Goal: Task Accomplishment & Management: Manage account settings

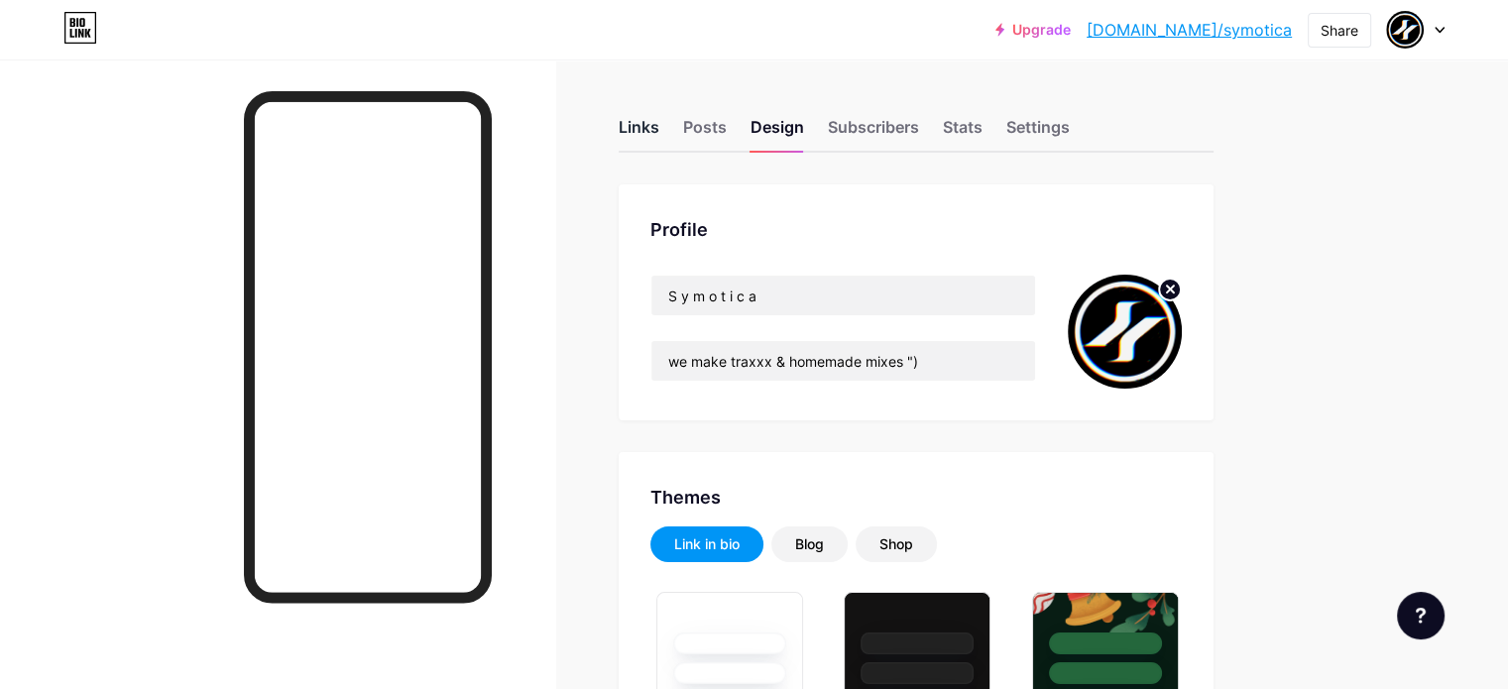
click at [659, 134] on div "Links" at bounding box center [639, 133] width 41 height 36
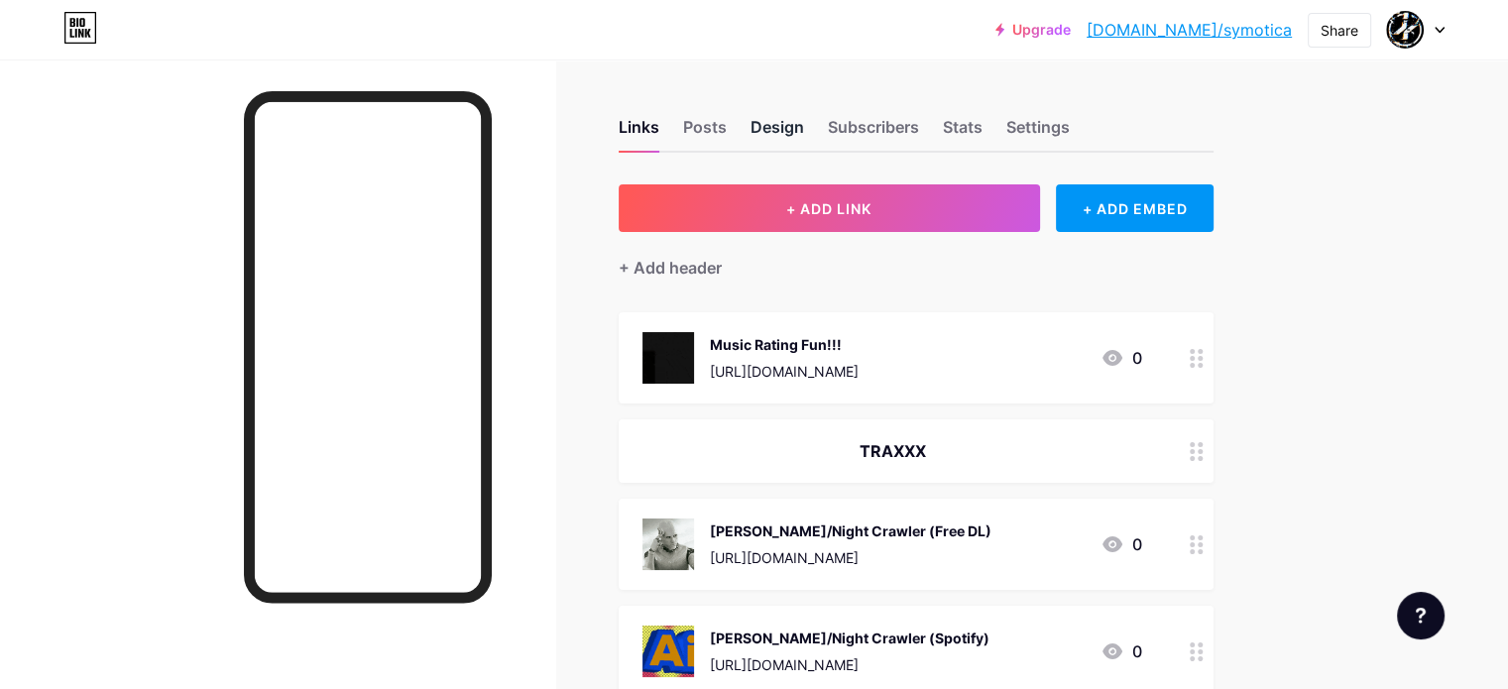
click at [804, 126] on div "Design" at bounding box center [777, 133] width 54 height 36
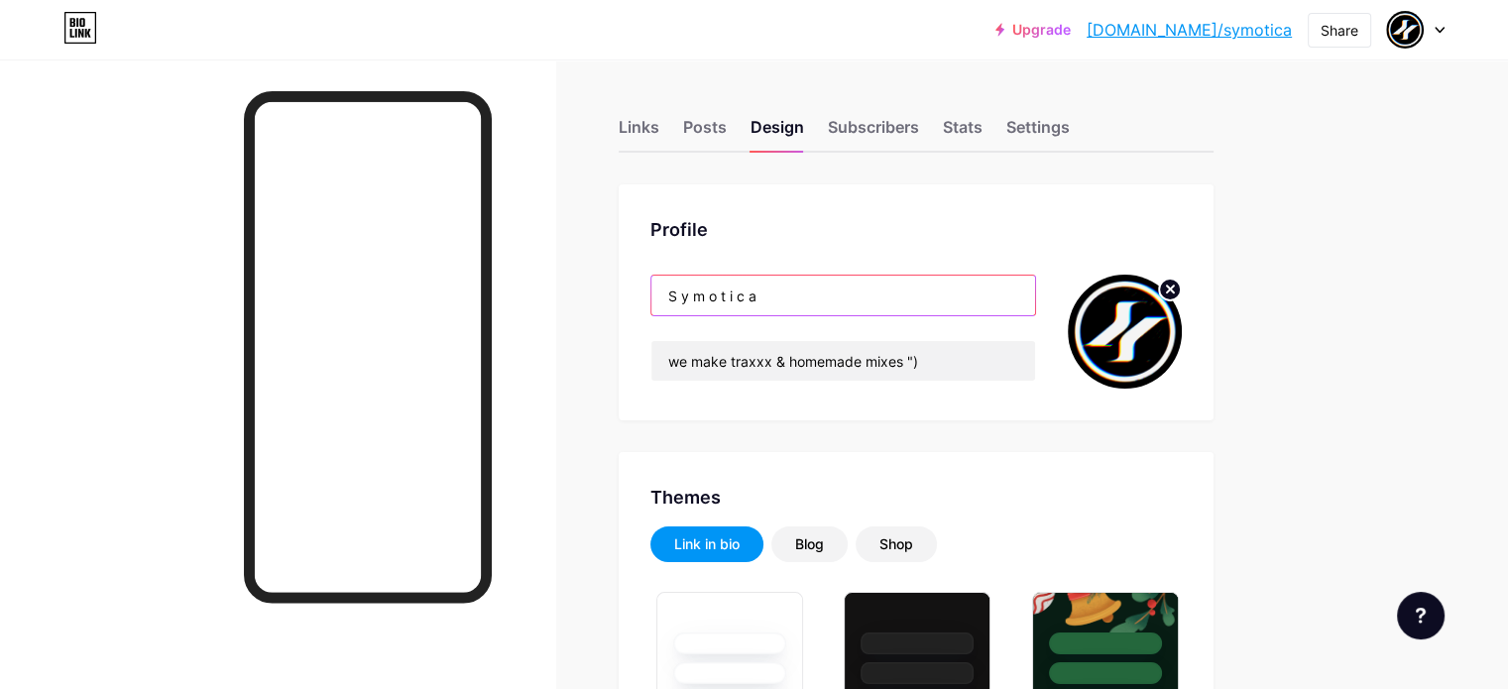
drag, startPoint x: 845, startPoint y: 294, endPoint x: 730, endPoint y: 296, distance: 115.0
click at [730, 296] on div "Profile S y m o t i c a we make traxxx & homemade mixes ")" at bounding box center [916, 302] width 595 height 236
type input "#000000"
type input "#292929"
type input "#dedede"
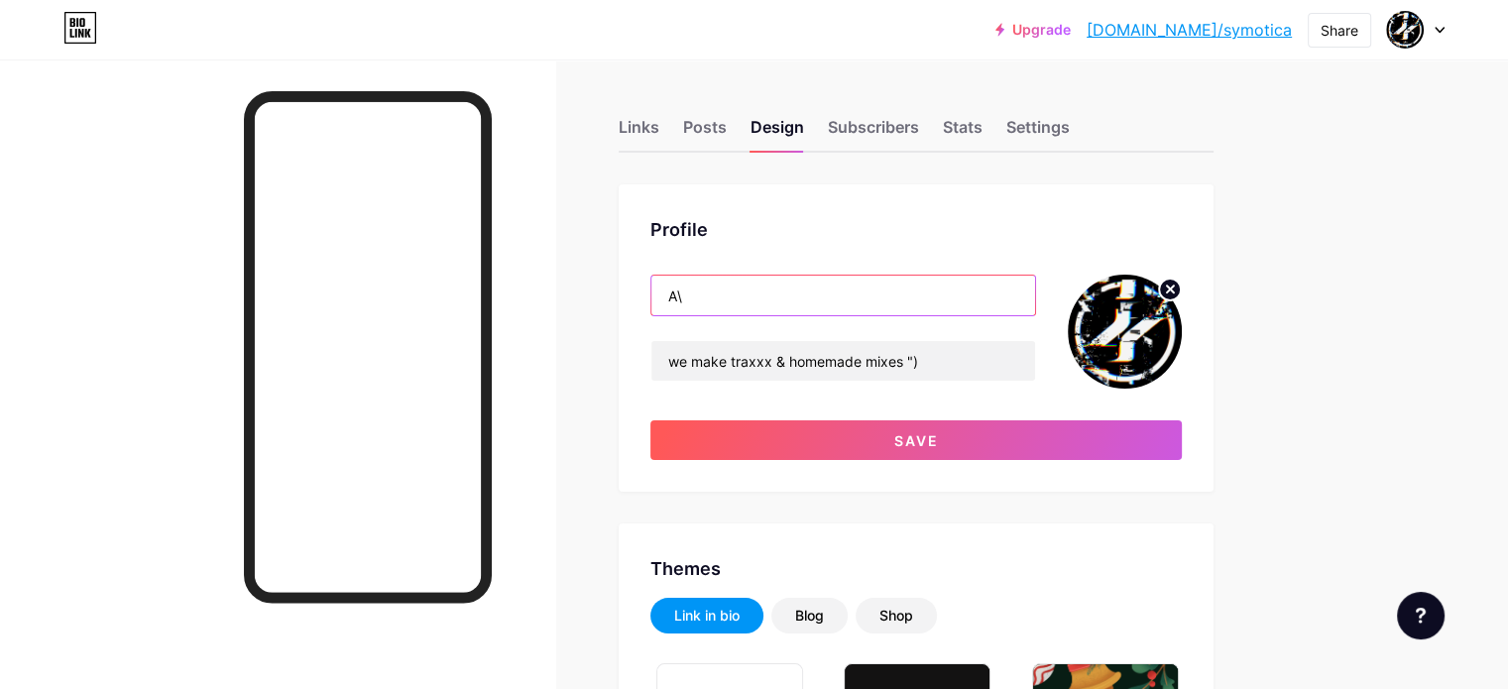
type input "A"
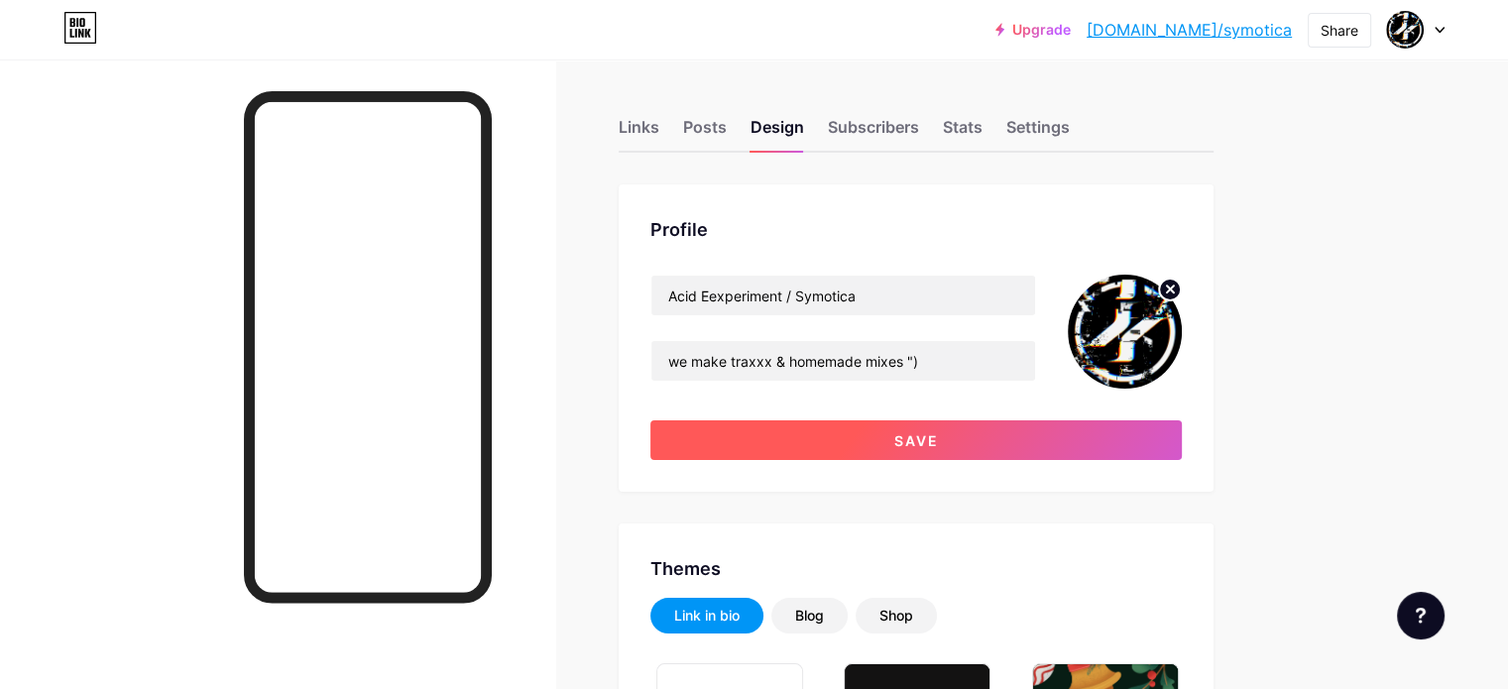
click at [874, 436] on button "Save" at bounding box center [915, 440] width 531 height 40
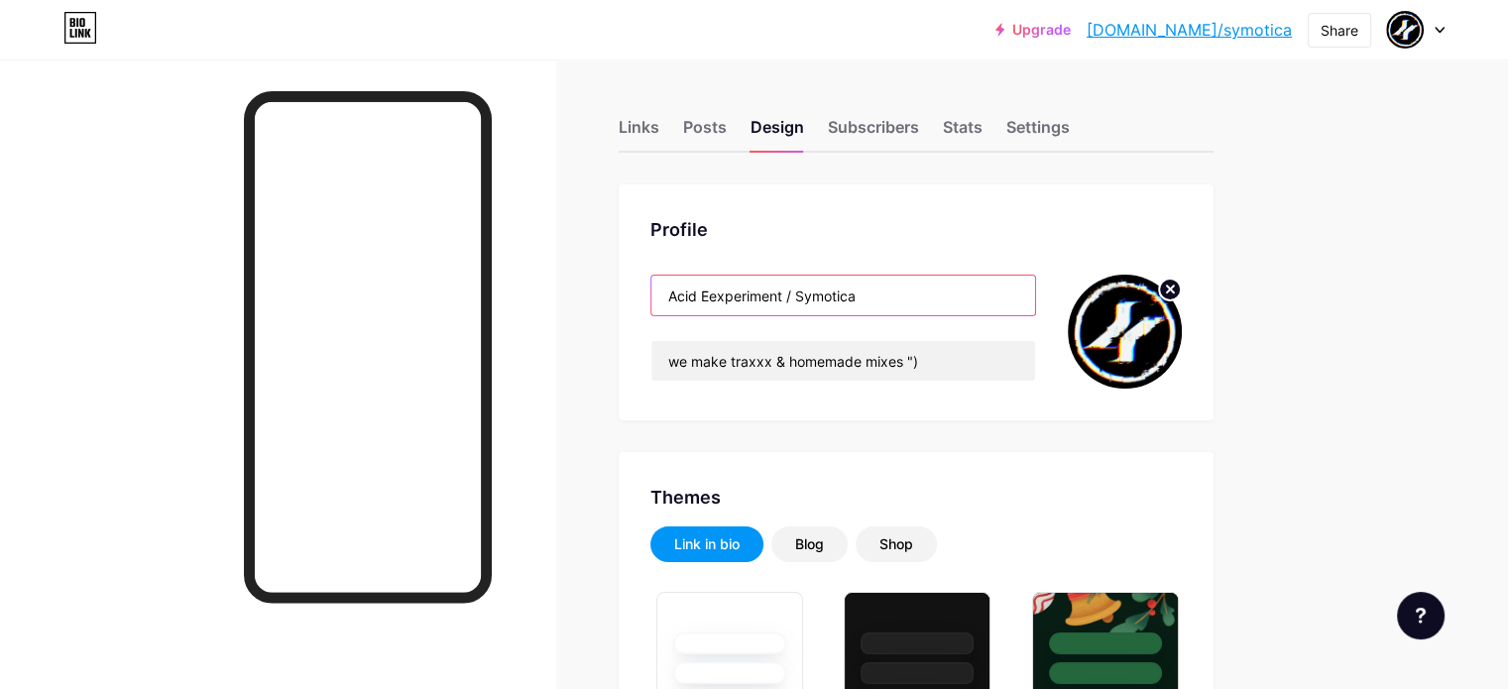
click at [803, 299] on input "Acid Eexperiment / Symotica" at bounding box center [843, 296] width 384 height 40
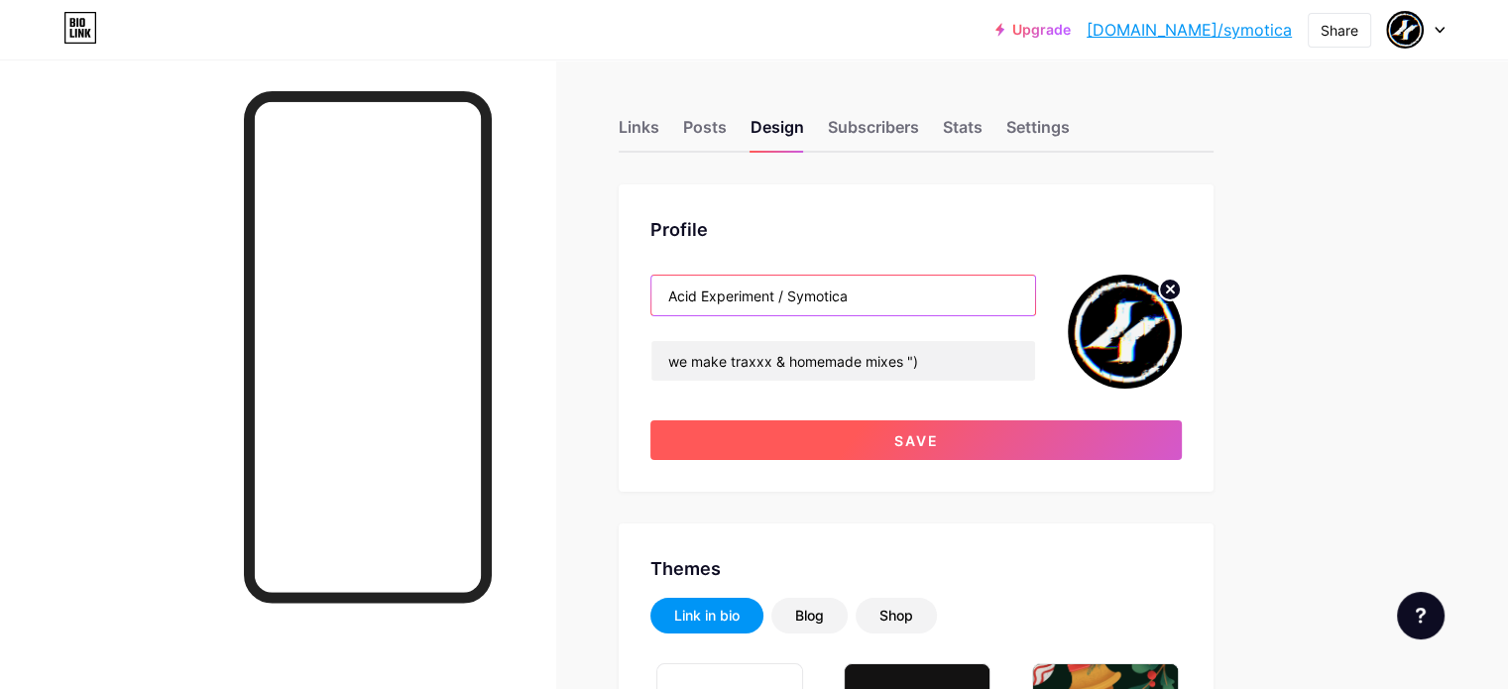
type input "Acid Experiment / Symotica"
click at [895, 437] on button "Save" at bounding box center [915, 440] width 531 height 40
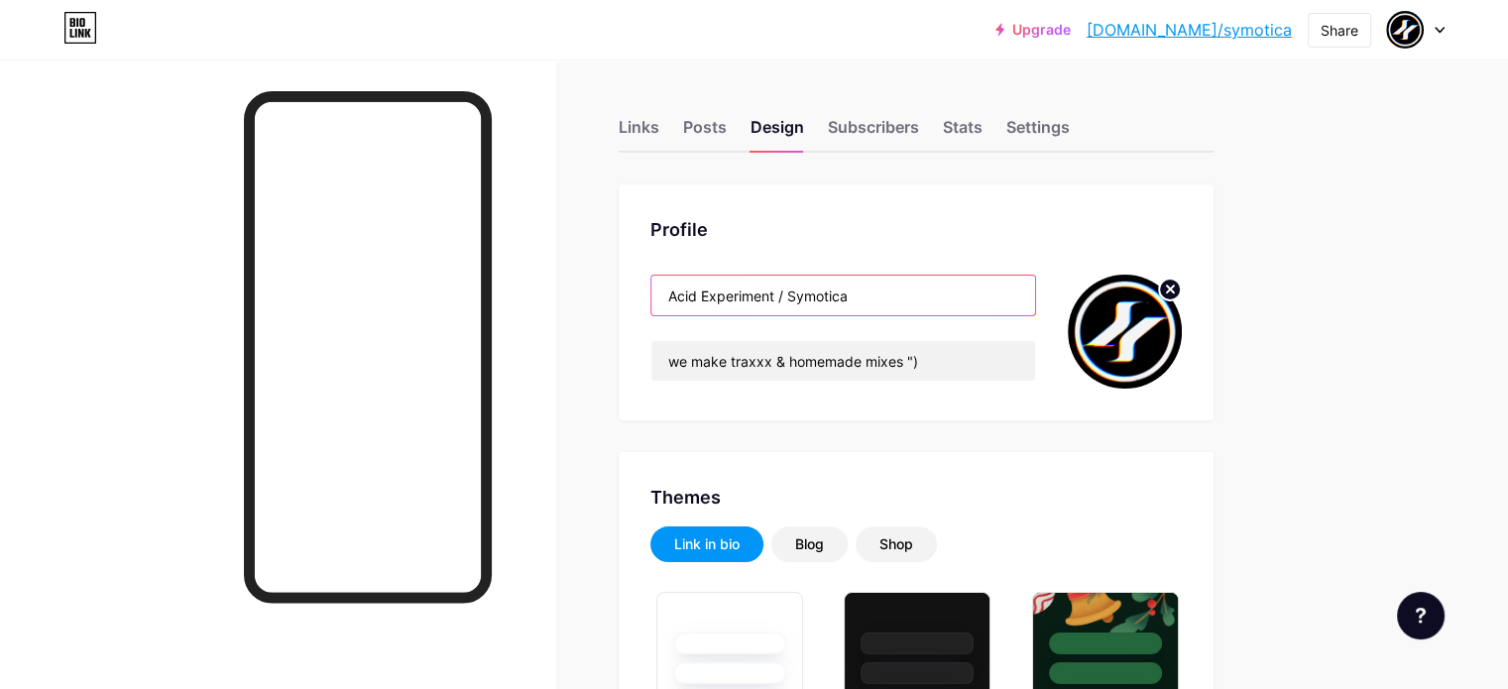
drag, startPoint x: 930, startPoint y: 295, endPoint x: 737, endPoint y: 289, distance: 192.4
click at [737, 289] on input "Acid Experiment / Symotica" at bounding box center [843, 296] width 384 height 40
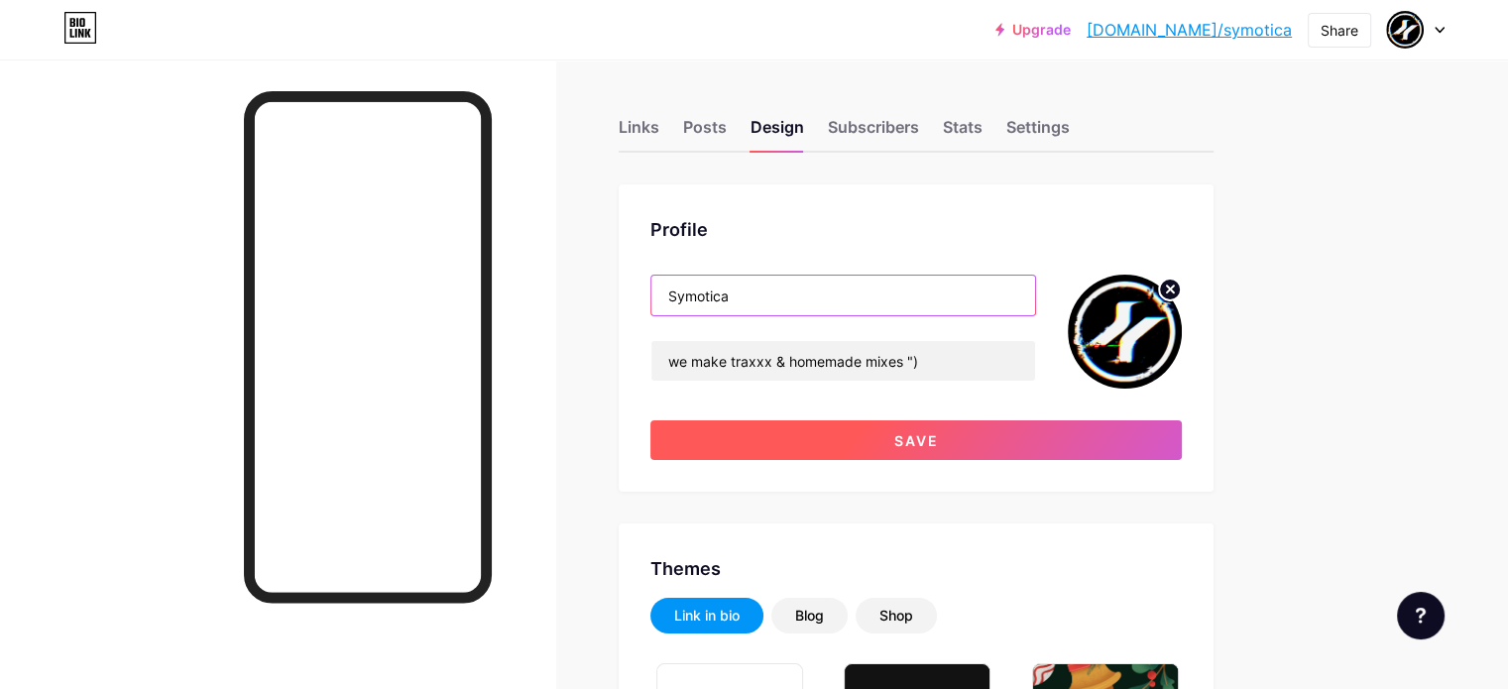
type input "Symotica"
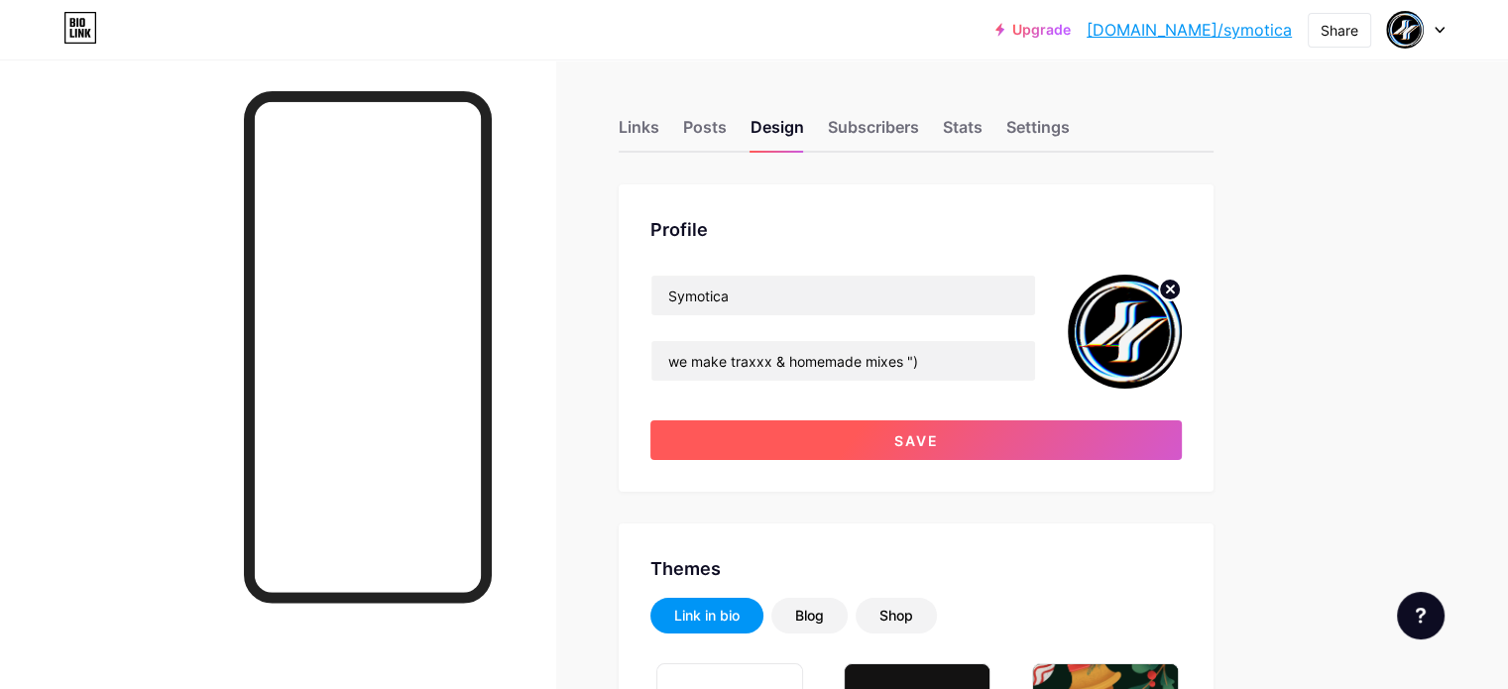
click at [911, 442] on button "Save" at bounding box center [915, 440] width 531 height 40
